Goal: Task Accomplishment & Management: Complete application form

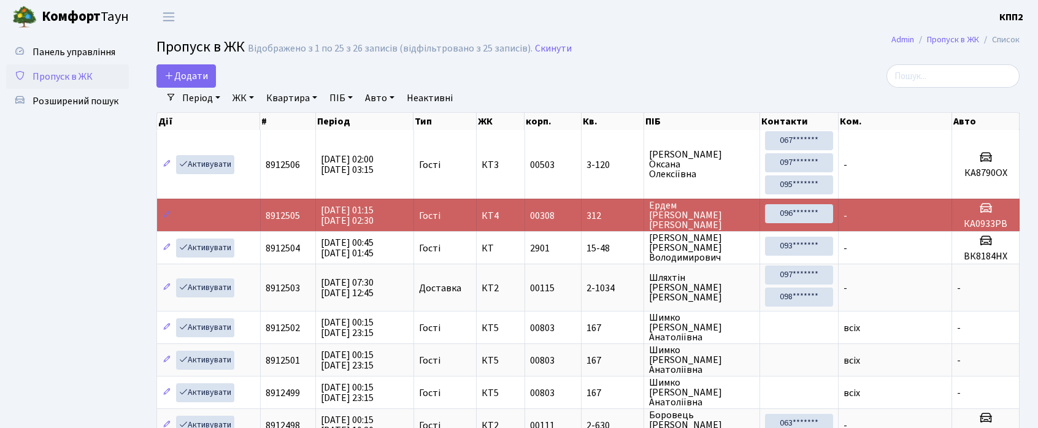
select select "25"
click at [184, 69] on span "Додати" at bounding box center [186, 75] width 44 height 13
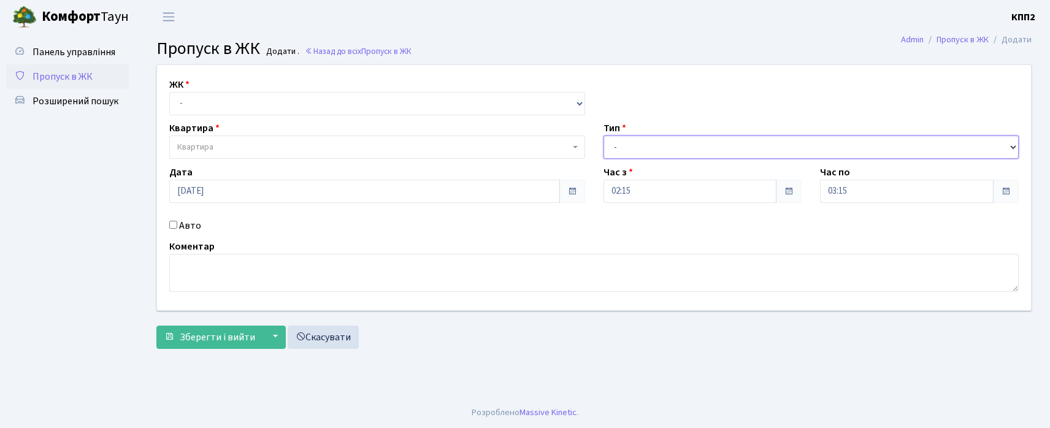
click at [650, 155] on select "- Доставка Таксі Гості Сервіс" at bounding box center [812, 147] width 416 height 23
select select "3"
click at [604, 136] on select "- Доставка Таксі Гості Сервіс" at bounding box center [812, 147] width 416 height 23
click at [169, 221] on input "Авто" at bounding box center [173, 225] width 8 height 8
checkbox input "true"
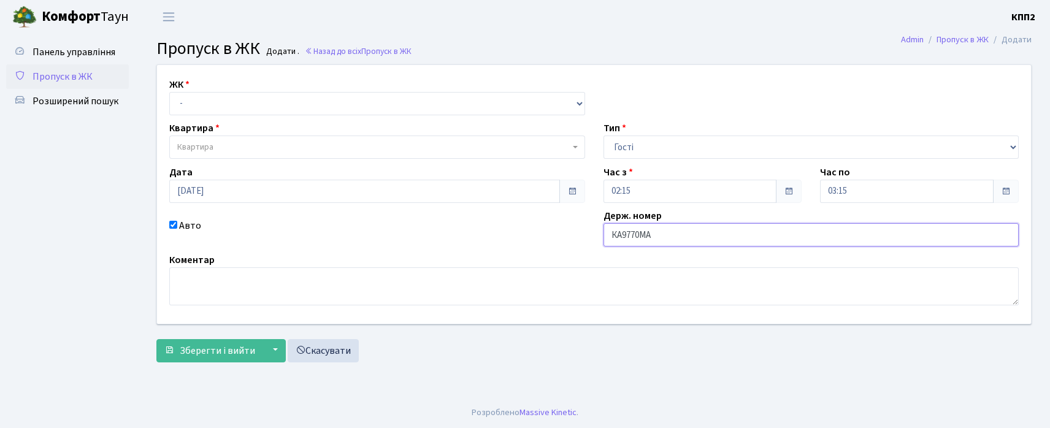
type input "КА9770МА"
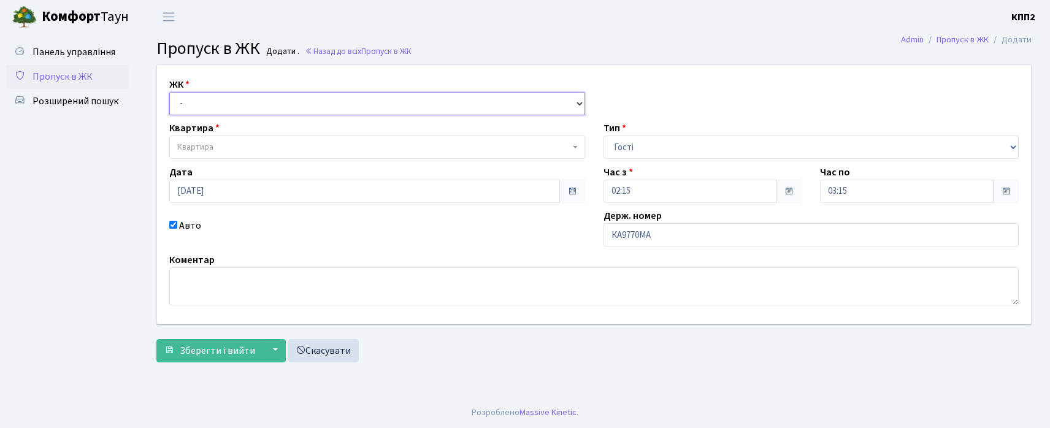
drag, startPoint x: 244, startPoint y: 97, endPoint x: 256, endPoint y: 97, distance: 12.9
click at [244, 97] on select "- КТ, вул. Регенераторна, 4 КТ2, просп. [STREET_ADDRESS] [STREET_ADDRESS] [PERS…" at bounding box center [377, 103] width 416 height 23
select select "271"
click at [169, 92] on select "- КТ, вул. Регенераторна, 4 КТ2, просп. [STREET_ADDRESS] [STREET_ADDRESS] [PERS…" at bounding box center [377, 103] width 416 height 23
select select
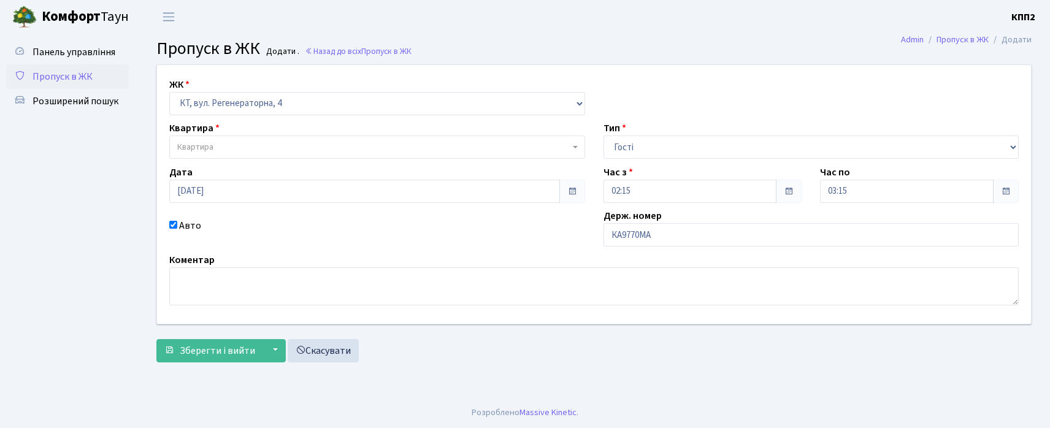
click at [269, 146] on span "Квартира" at bounding box center [373, 147] width 393 height 12
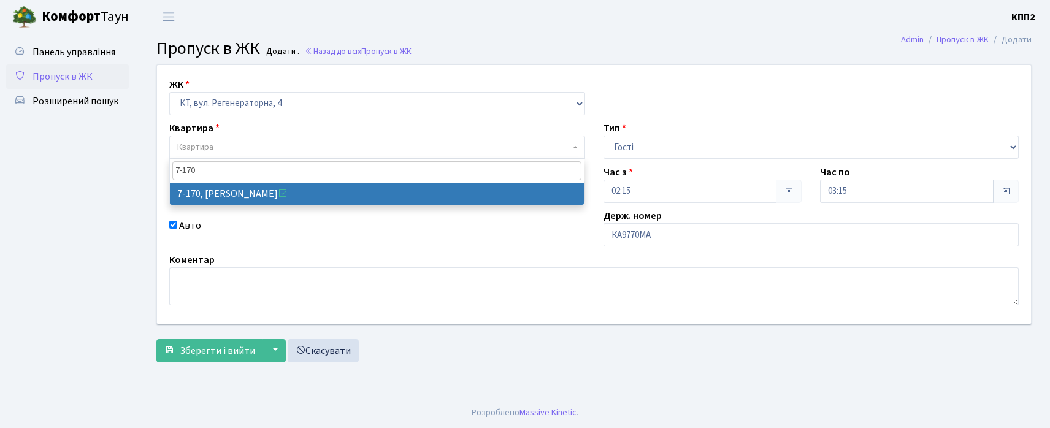
type input "7-170"
select select "5011"
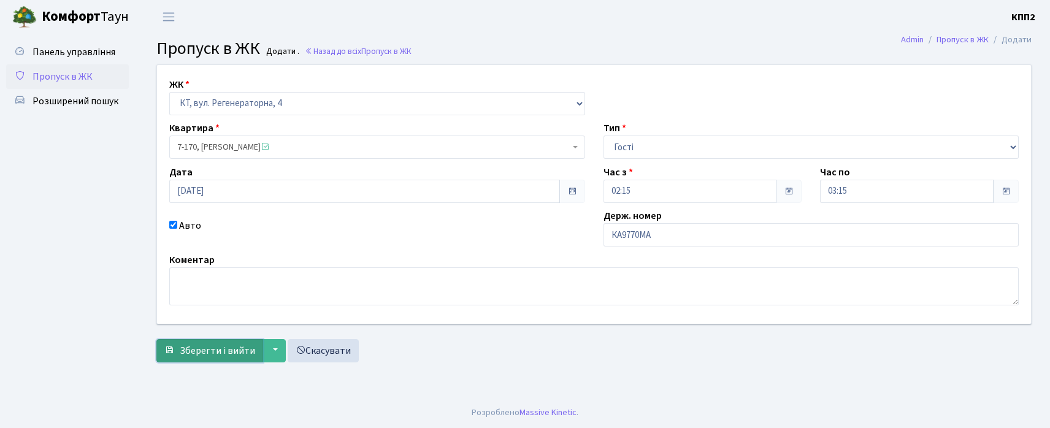
click at [196, 352] on span "Зберегти і вийти" at bounding box center [217, 350] width 75 height 13
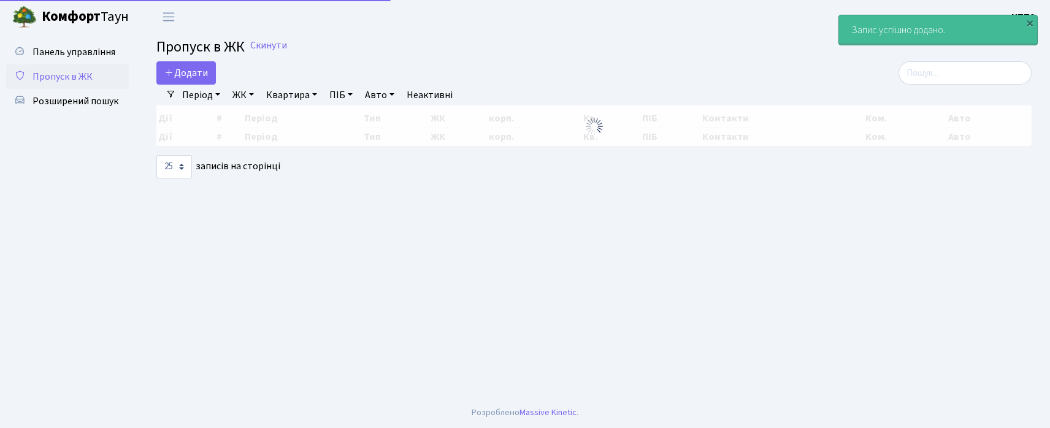
select select "25"
